Goal: Participate in discussion: Engage in conversation with other users on a specific topic

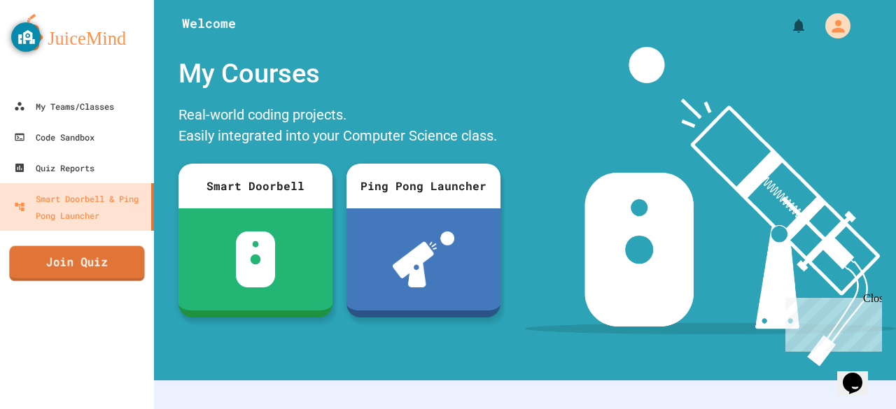
click at [81, 275] on link "Join Quiz" at bounding box center [76, 263] width 135 height 35
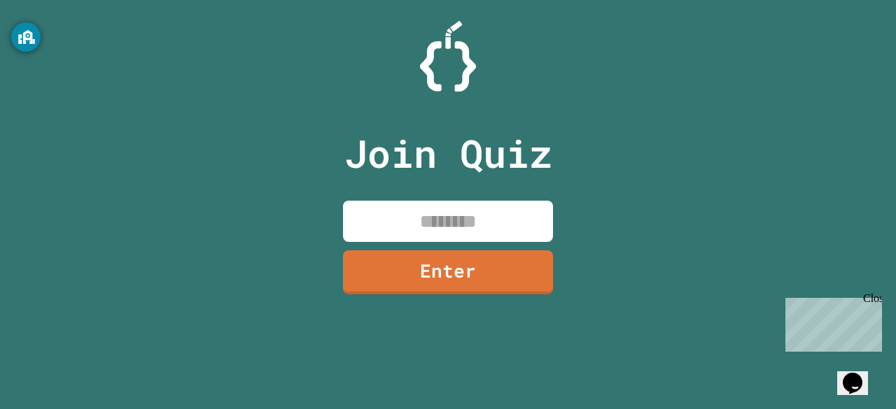
click at [432, 234] on input at bounding box center [448, 221] width 210 height 41
click at [432, 234] on input "********" at bounding box center [448, 221] width 210 height 41
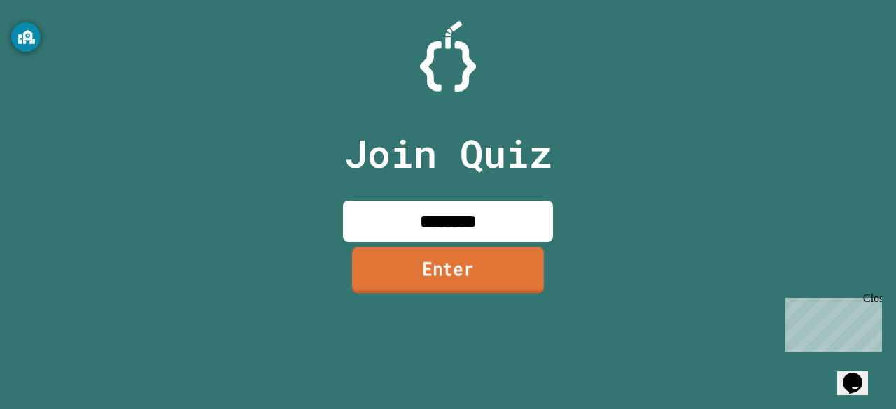
type input "********"
click at [430, 269] on link "Enter" at bounding box center [448, 270] width 192 height 46
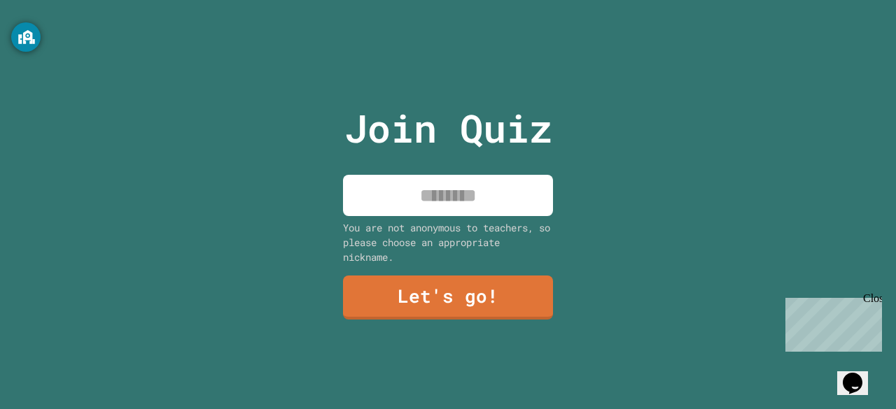
click at [414, 191] on input at bounding box center [448, 195] width 210 height 41
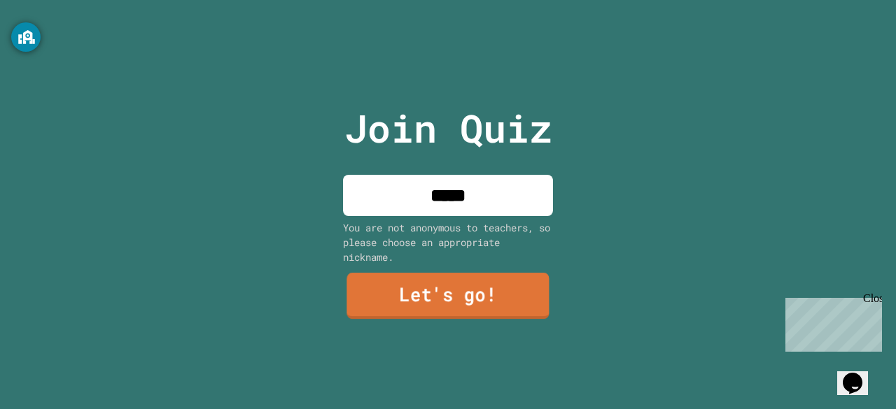
click at [395, 308] on link "Let's go!" at bounding box center [447, 296] width 202 height 46
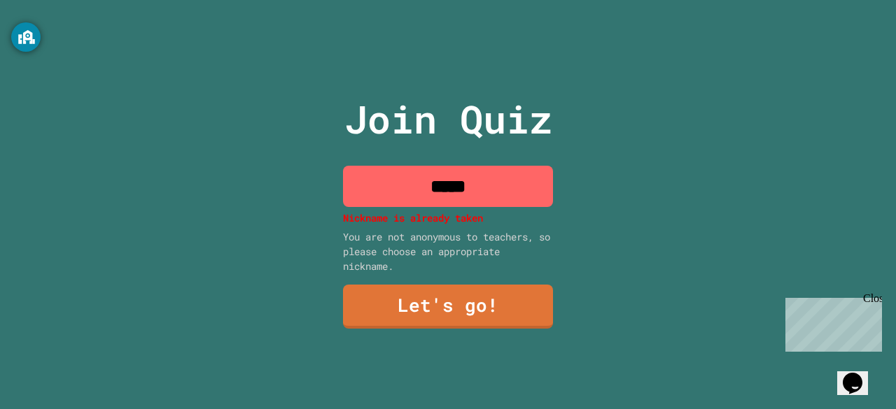
drag, startPoint x: 512, startPoint y: 187, endPoint x: 507, endPoint y: 178, distance: 10.1
click at [507, 178] on input "*****" at bounding box center [448, 186] width 210 height 41
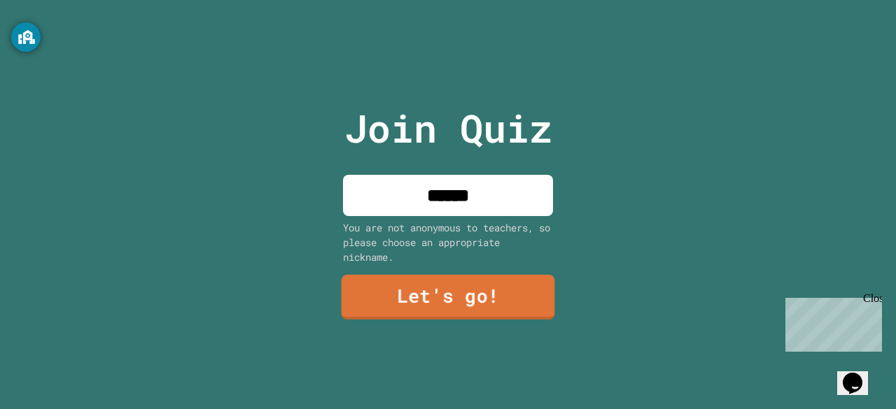
type input "******"
click at [432, 290] on link "Let's go!" at bounding box center [447, 297] width 213 height 45
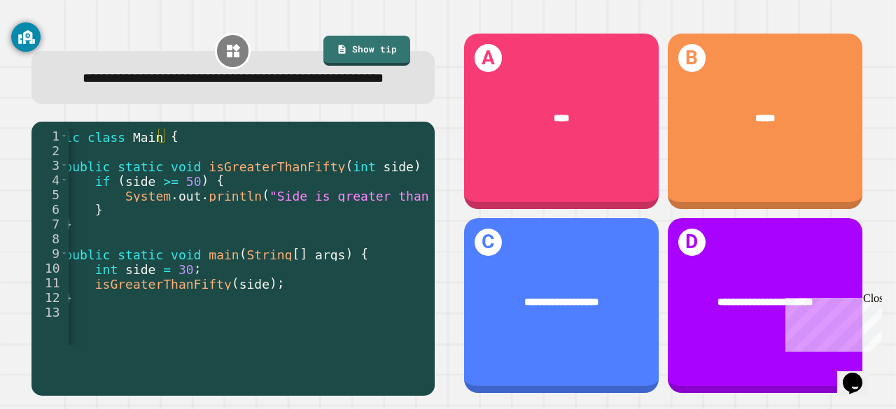
scroll to position [0, 38]
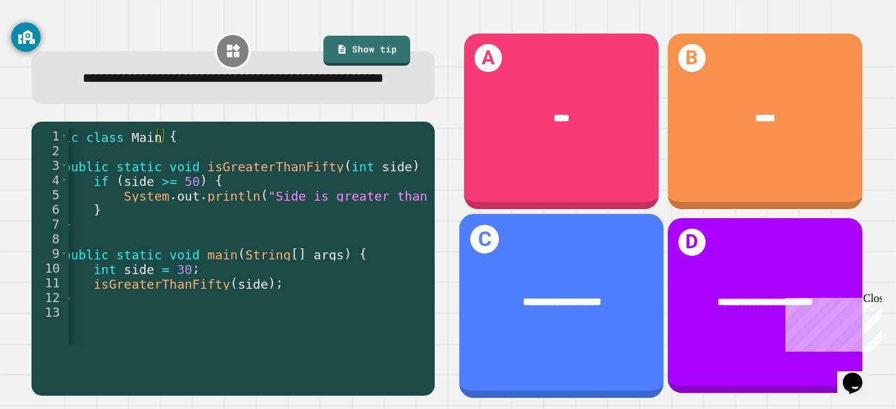
click at [526, 297] on span "**********" at bounding box center [562, 302] width 78 height 10
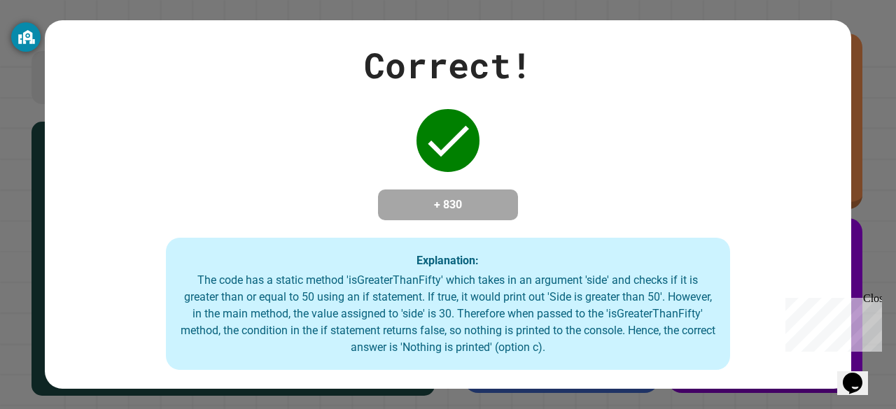
click at [876, 300] on div "Close" at bounding box center [871, 301] width 17 height 17
click at [608, 159] on div "Correct! + 830 Explanation: The code has a static method 'isGreaterThanFifty' w…" at bounding box center [448, 205] width 806 height 332
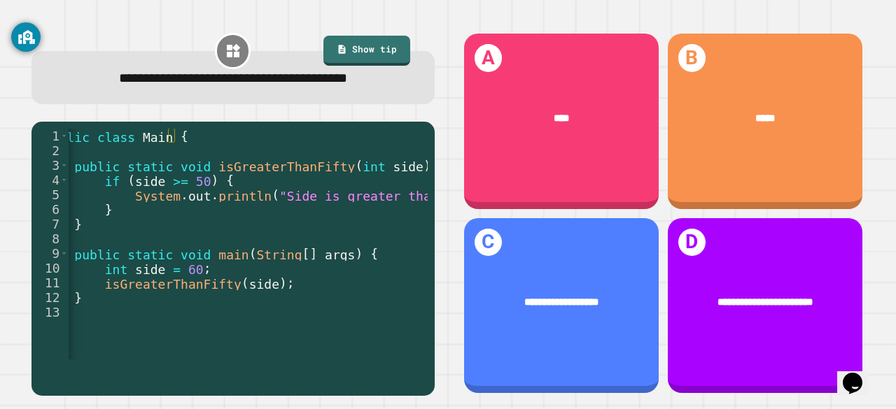
scroll to position [0, 39]
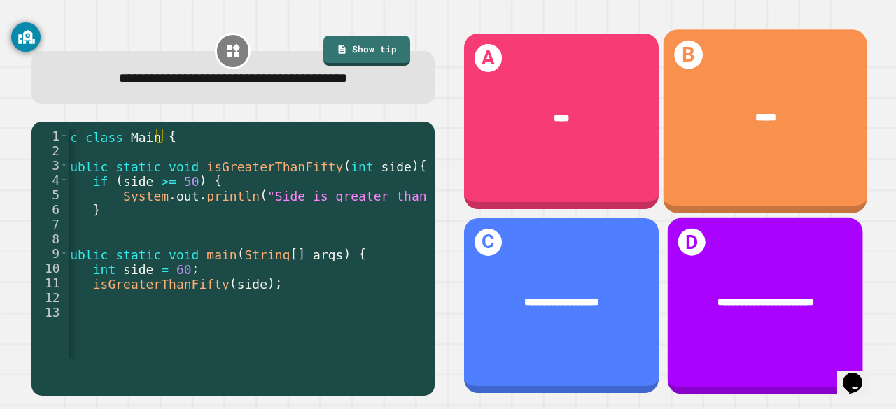
click at [724, 303] on div "**********" at bounding box center [764, 302] width 195 height 57
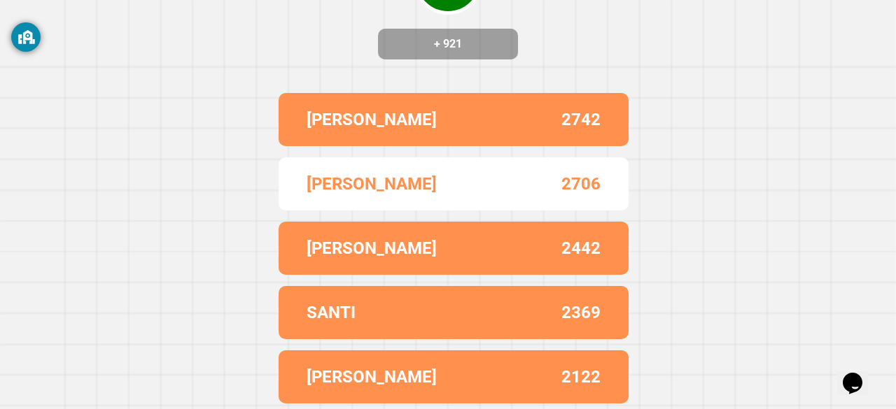
scroll to position [172, 0]
drag, startPoint x: 588, startPoint y: 172, endPoint x: 446, endPoint y: 195, distance: 143.9
click at [446, 195] on div "LEWIS_ 2706" at bounding box center [454, 183] width 350 height 53
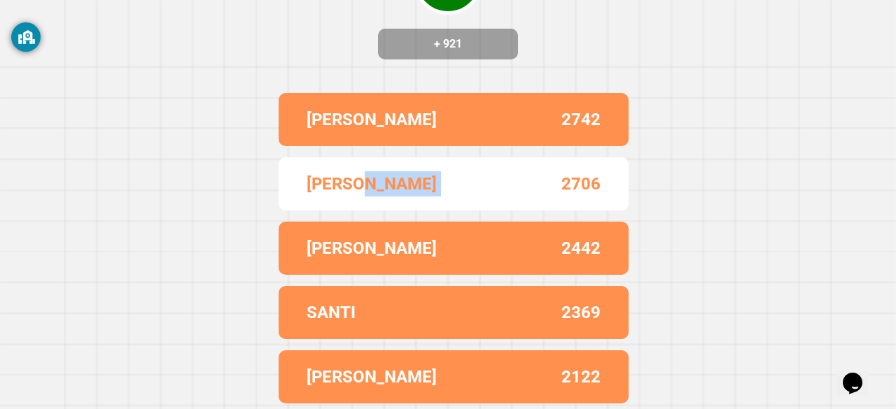
click at [446, 195] on div "LEWIS_ 2706" at bounding box center [454, 183] width 350 height 53
drag, startPoint x: 446, startPoint y: 195, endPoint x: 472, endPoint y: 195, distance: 25.9
click at [472, 195] on div "LEWIS_ 2706" at bounding box center [454, 183] width 350 height 53
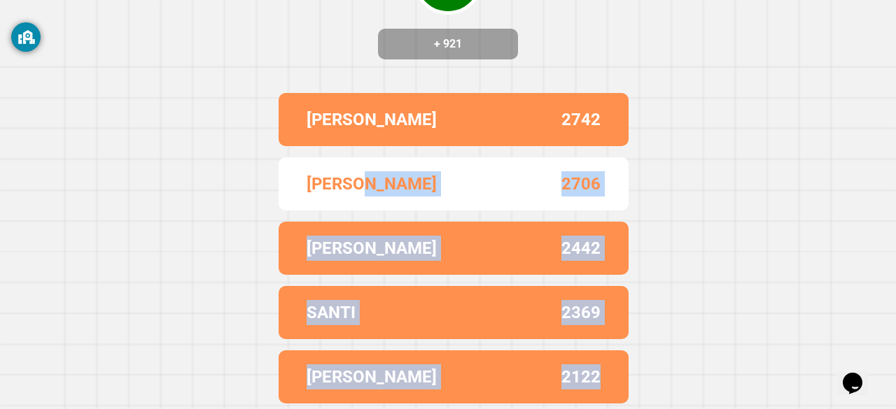
drag, startPoint x: 376, startPoint y: 184, endPoint x: 616, endPoint y: 425, distance: 339.4
click at [616, 409] on html "We are updating our servers at 9:30PM EST [DATE]. [PERSON_NAME] should continue…" at bounding box center [448, 204] width 896 height 409
click at [616, 288] on div "SANTI 2369" at bounding box center [454, 312] width 350 height 53
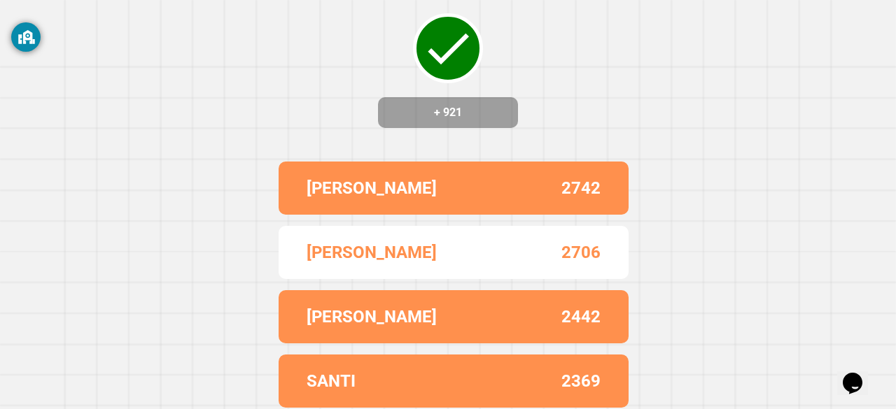
scroll to position [73, 0]
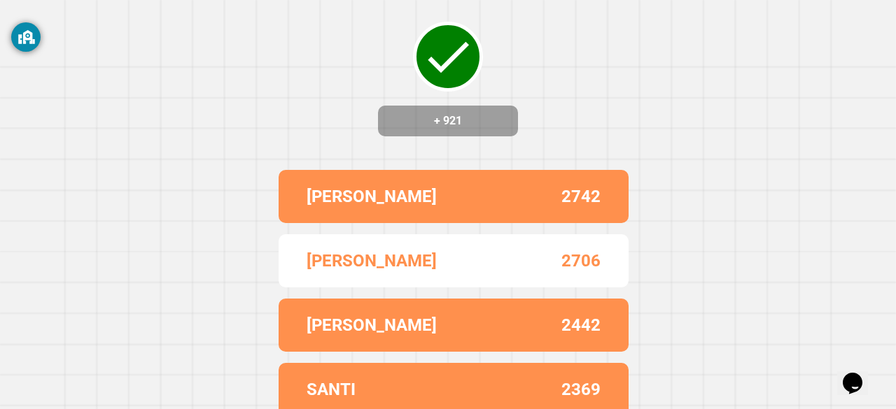
click at [661, 134] on div "Correct! + 921 [PERSON_NAME] 2742 LEWIS_ 2706 ALEX 2442 SANTI 2369 [PERSON_NAME…" at bounding box center [448, 131] width 896 height 409
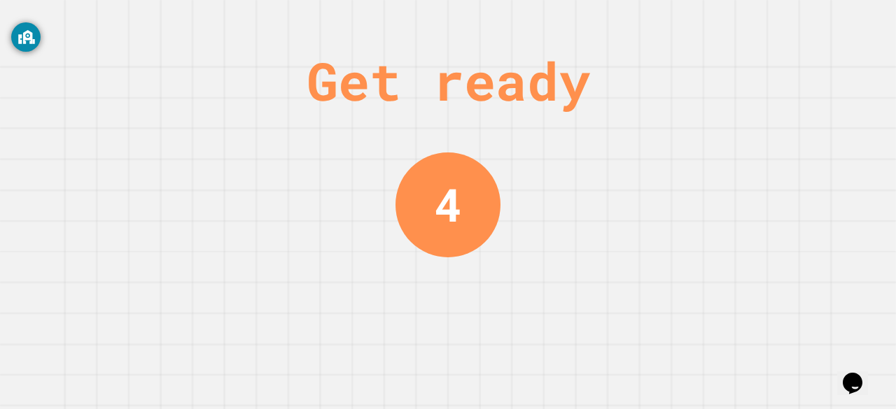
scroll to position [0, 0]
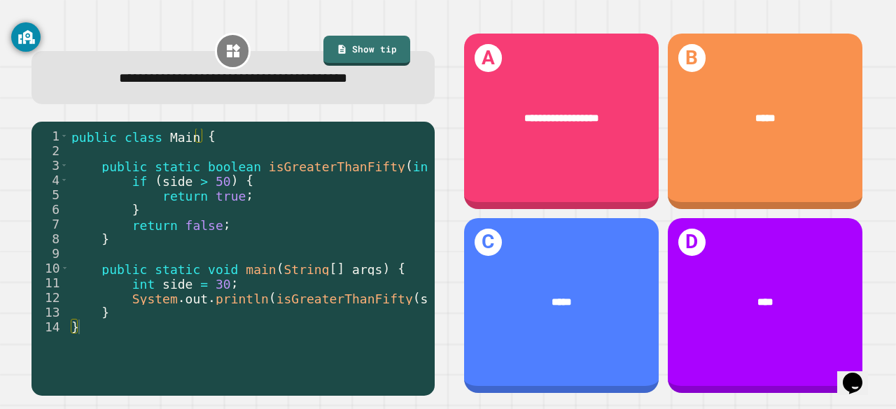
click at [283, 360] on div at bounding box center [243, 353] width 348 height 14
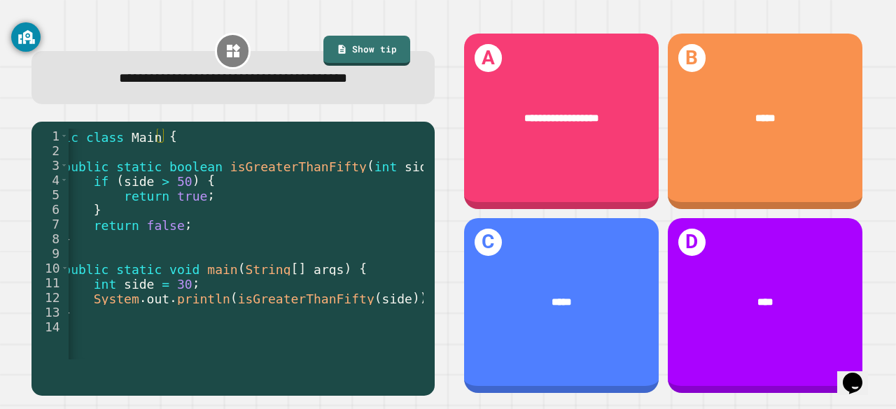
scroll to position [0, 39]
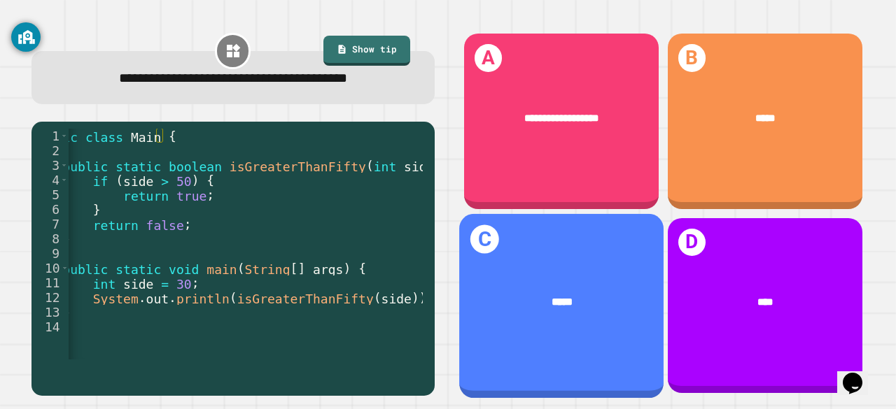
click at [537, 296] on div "*****" at bounding box center [561, 301] width 204 height 59
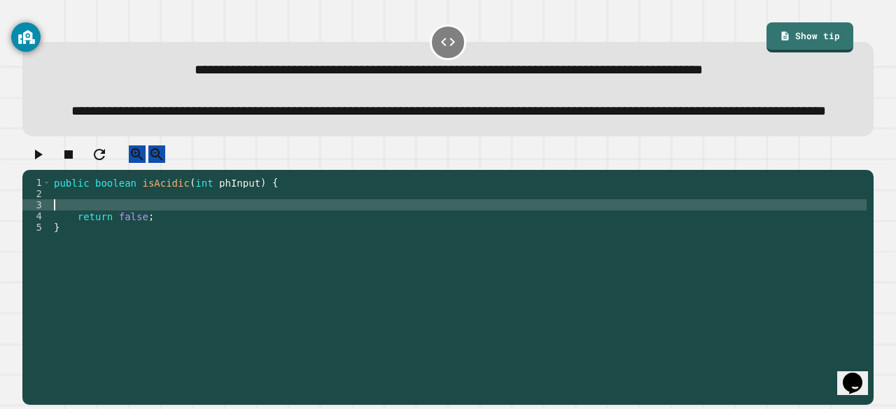
click at [166, 239] on div "public boolean isAcidic ( int phInput ) { return false ; }" at bounding box center [458, 266] width 815 height 179
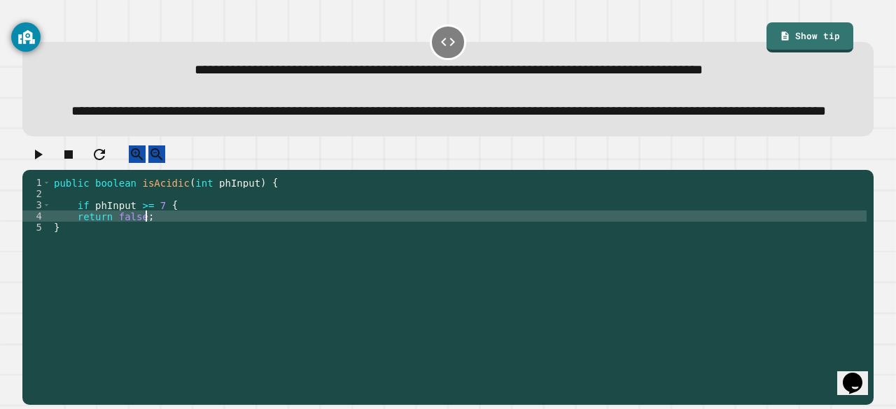
scroll to position [0, 0]
type textarea "**********"
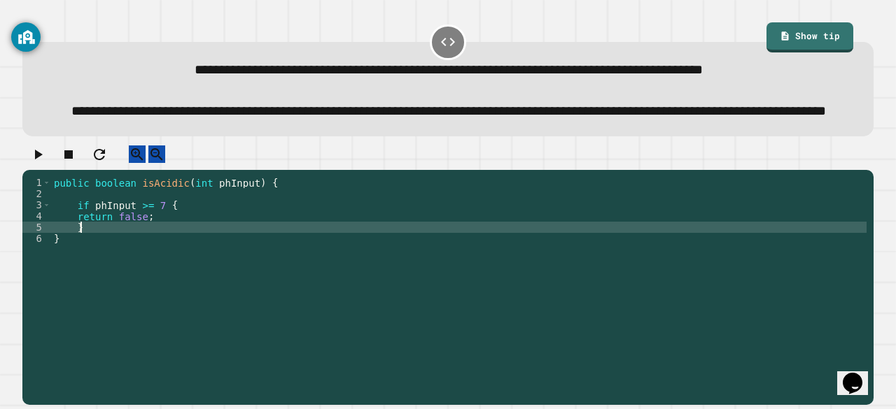
scroll to position [0, 1]
click at [46, 163] on icon "button" at bounding box center [37, 154] width 17 height 17
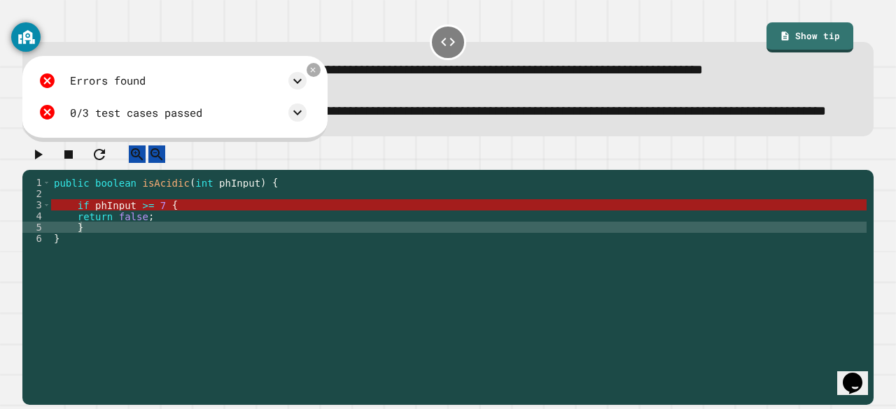
click at [73, 244] on div "public boolean isAcidic ( int phInput ) { if phInput >= 7 { return false ; } }" at bounding box center [458, 266] width 815 height 179
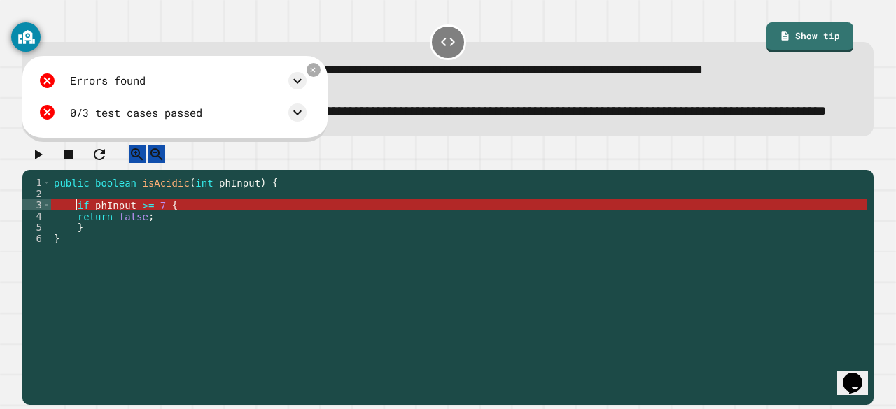
click at [125, 266] on div "public boolean isAcidic ( int phInput ) { if phInput >= 7 { return false ; } }" at bounding box center [458, 266] width 815 height 179
click at [244, 240] on div "public boolean isAcidic ( int phInput ) { if phInput >= 7 { return false ; } }" at bounding box center [458, 266] width 815 height 179
click at [318, 75] on icon at bounding box center [313, 69] width 10 height 10
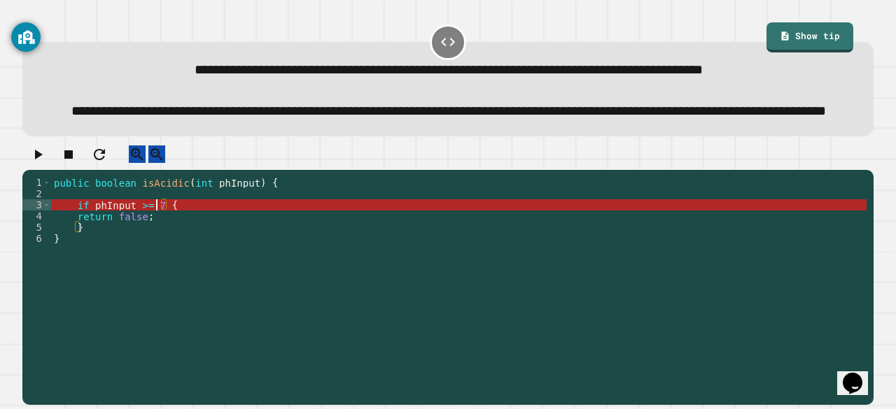
click at [157, 244] on div "public boolean isAcidic ( int phInput ) { if phInput >= 7 { return false ; } }" at bounding box center [458, 266] width 815 height 179
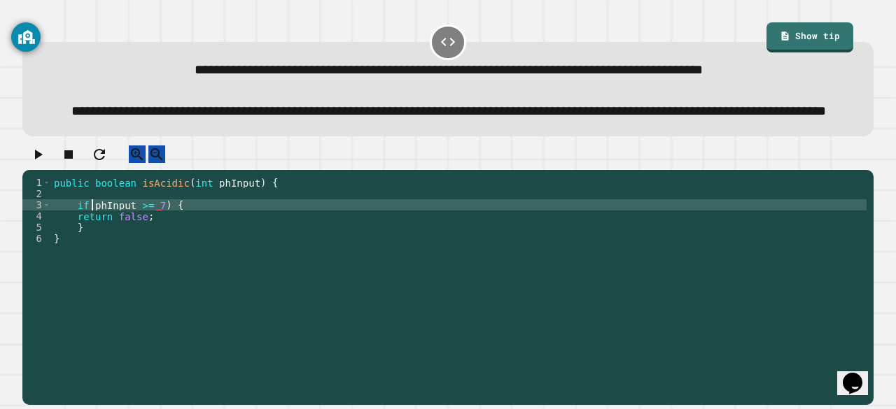
click at [91, 243] on div "public boolean isAcidic ( int phInput ) { if phInput >= 7 ) { return false ; } }" at bounding box center [458, 266] width 815 height 179
click at [43, 160] on icon "button" at bounding box center [39, 155] width 8 height 10
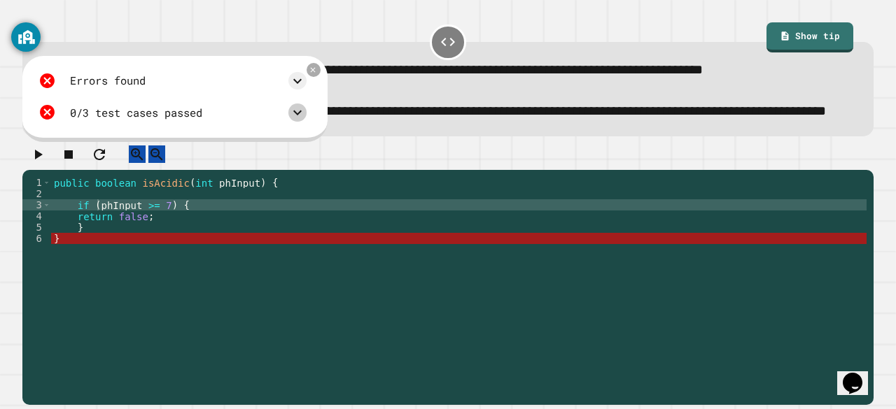
click at [306, 121] on icon at bounding box center [297, 112] width 17 height 17
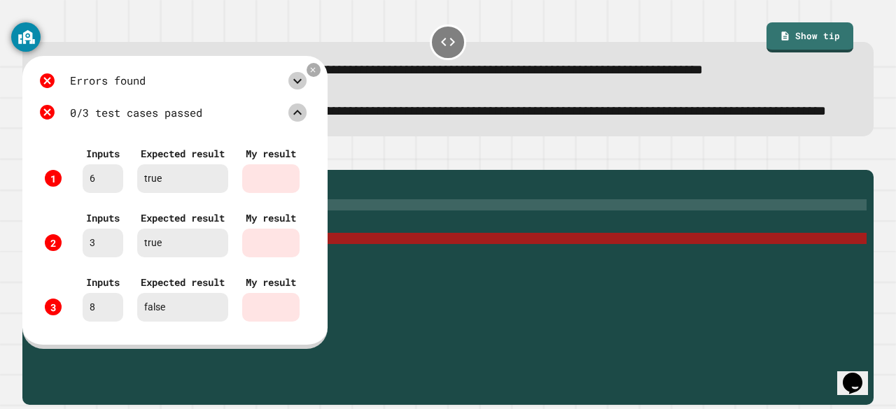
click at [302, 83] on icon at bounding box center [297, 80] width 8 height 5
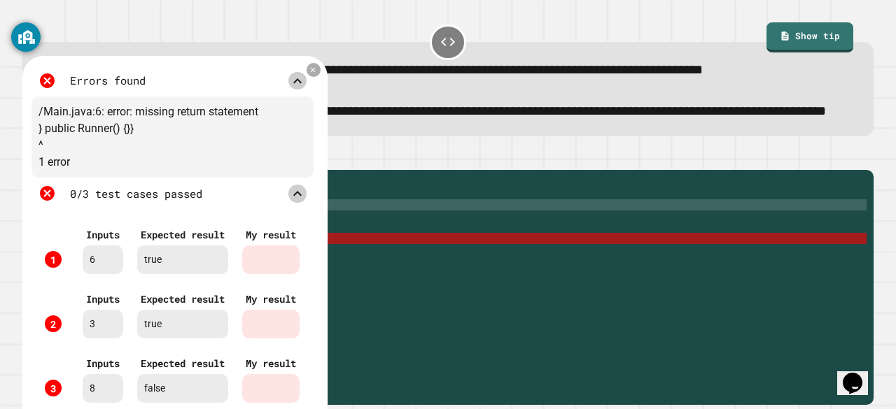
click at [306, 90] on icon at bounding box center [297, 81] width 17 height 17
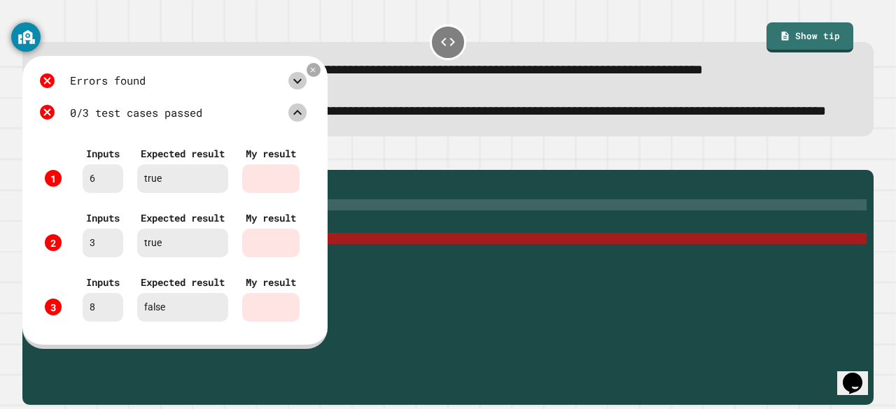
scroll to position [29, 0]
click at [318, 75] on icon at bounding box center [313, 69] width 10 height 10
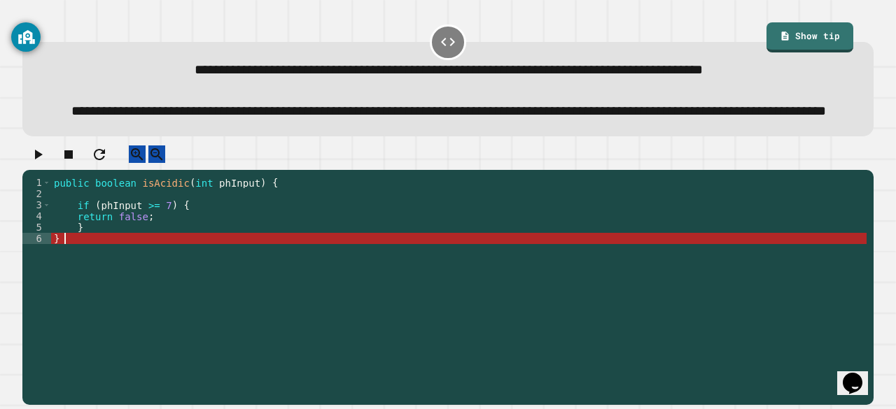
click at [99, 269] on div "public boolean isAcidic ( int phInput ) { if ( phInput >= 7 ) { return false ; …" at bounding box center [458, 266] width 815 height 179
type textarea "*"
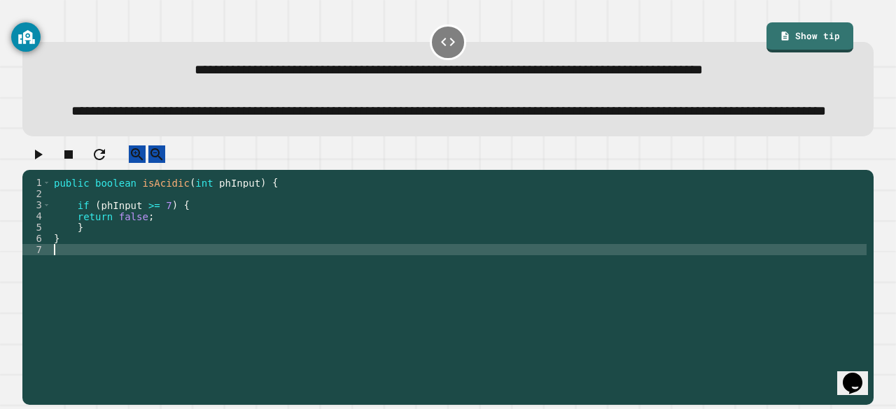
type textarea "*"
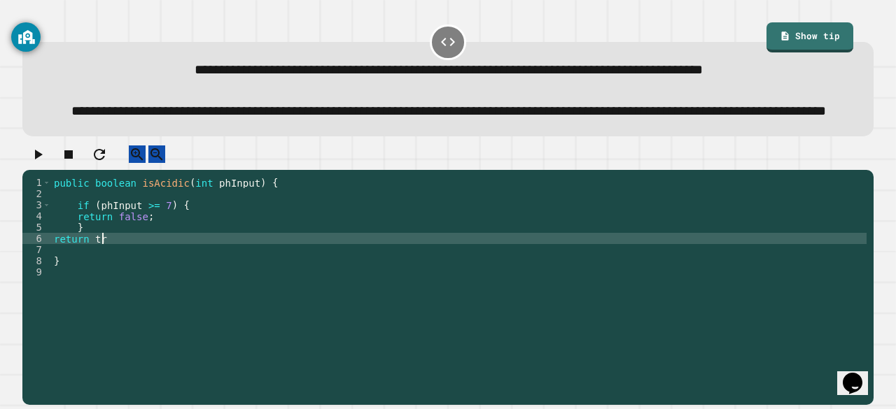
scroll to position [0, 3]
type textarea "**********"
click at [42, 163] on icon "button" at bounding box center [37, 154] width 17 height 17
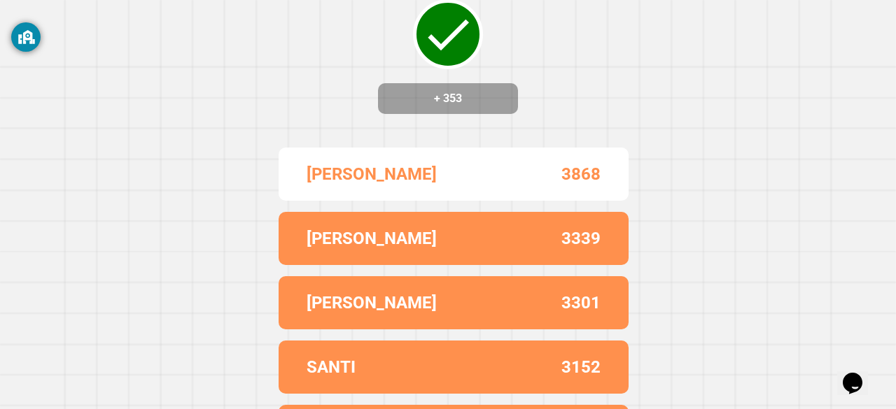
scroll to position [0, 0]
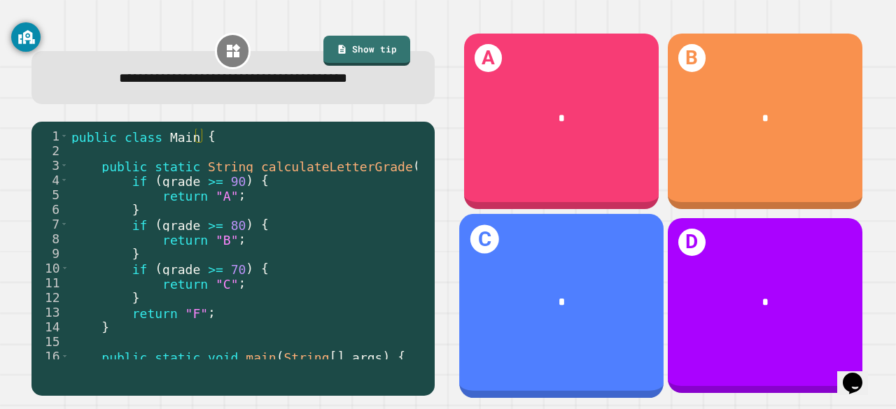
click at [497, 318] on div "C *" at bounding box center [561, 305] width 204 height 184
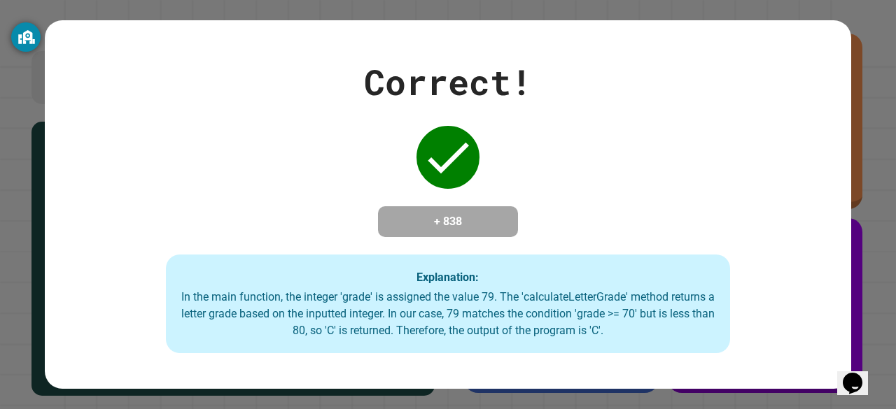
click at [638, 188] on div "Correct! + 838 Explanation: In the main function, the integer 'grade' is assign…" at bounding box center [448, 205] width 806 height 298
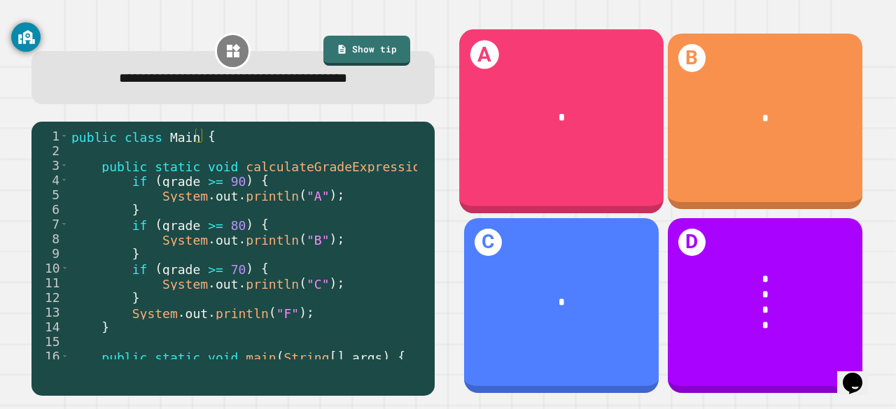
click at [556, 121] on div "*" at bounding box center [561, 117] width 204 height 59
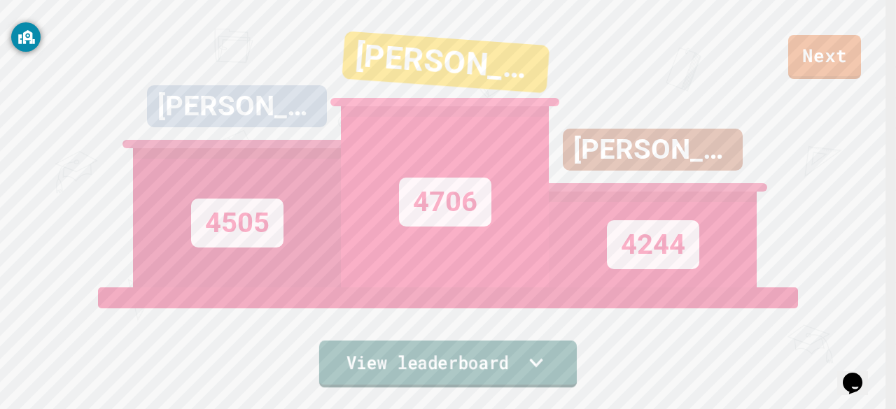
click at [483, 348] on link "View leaderboard" at bounding box center [448, 364] width 258 height 47
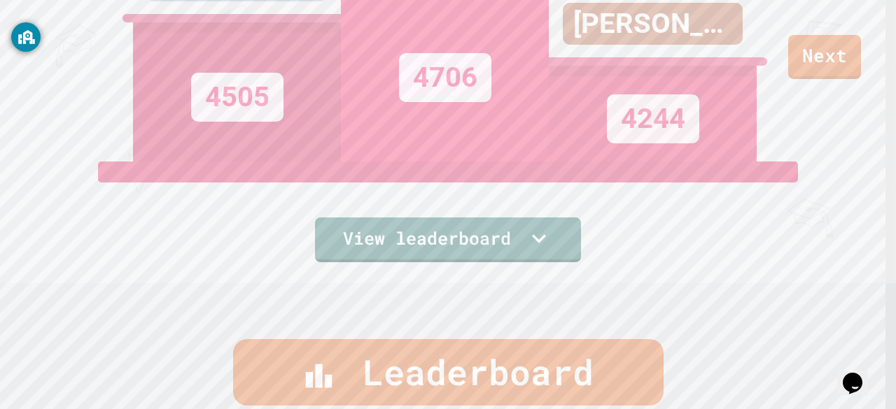
scroll to position [57, 0]
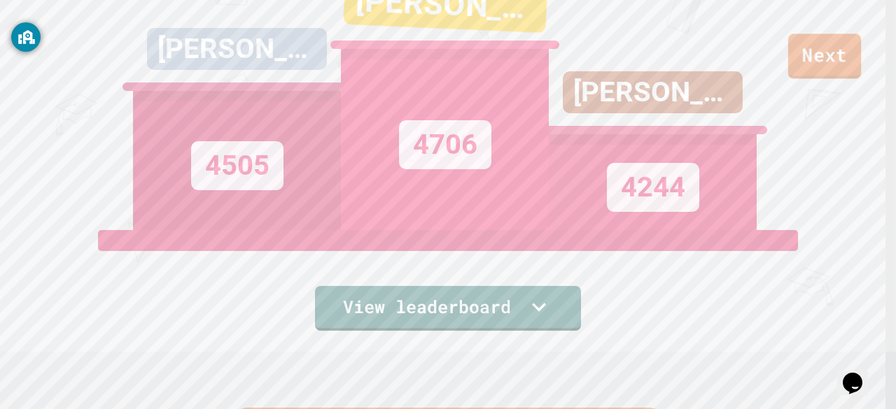
click at [819, 57] on link "Next" at bounding box center [824, 56] width 73 height 45
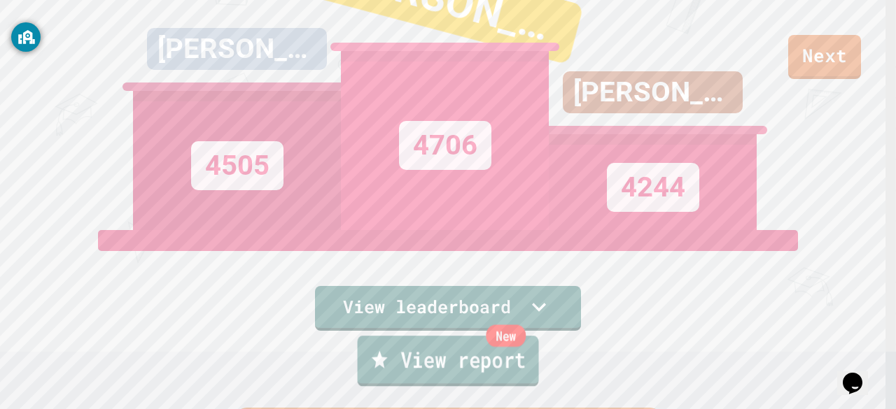
click at [496, 373] on link "New View report" at bounding box center [448, 361] width 181 height 50
